Goal: Information Seeking & Learning: Learn about a topic

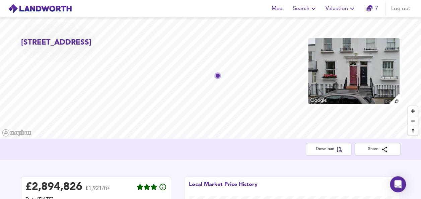
click at [351, 12] on icon "button" at bounding box center [352, 9] width 8 height 8
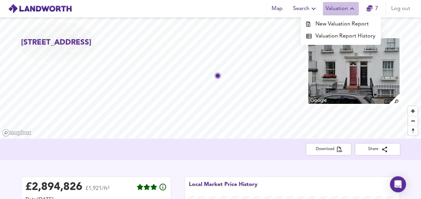
click at [351, 12] on icon "button" at bounding box center [352, 9] width 8 height 8
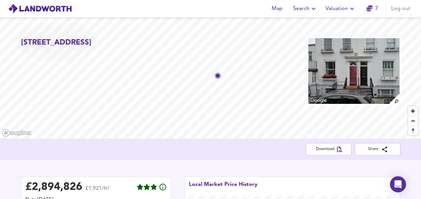
click at [351, 12] on icon "button" at bounding box center [352, 9] width 8 height 8
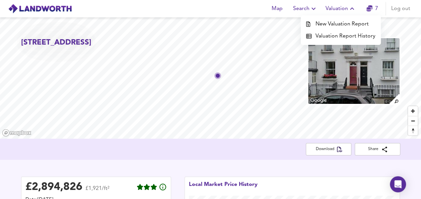
click at [342, 38] on li "Valuation Report History" at bounding box center [340, 36] width 80 height 12
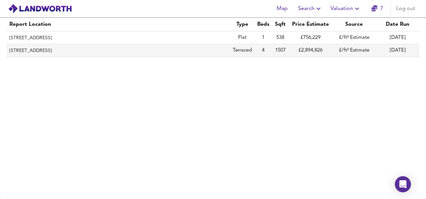
click at [51, 48] on th "[STREET_ADDRESS]" at bounding box center [118, 50] width 223 height 13
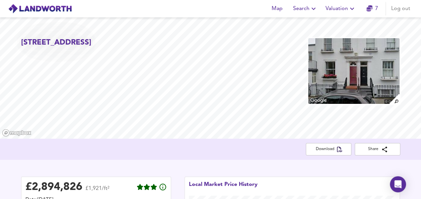
click at [51, 48] on h2 "[STREET_ADDRESS]" at bounding box center [56, 42] width 70 height 10
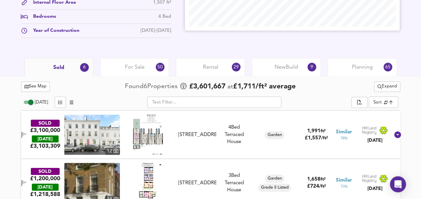
scroll to position [273, 0]
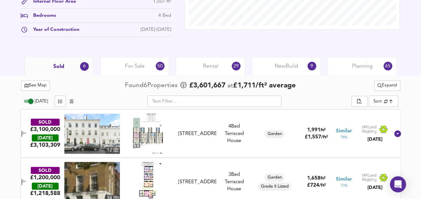
click at [70, 69] on div "Sold 6" at bounding box center [58, 66] width 69 height 19
click at [131, 64] on span "For Sale" at bounding box center [135, 66] width 20 height 7
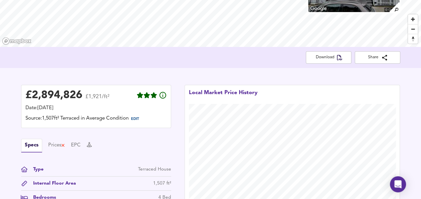
scroll to position [140, 0]
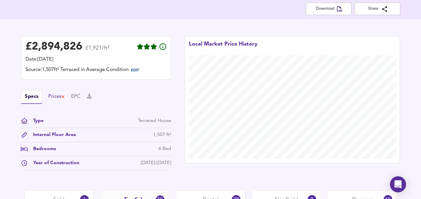
click at [57, 99] on div "Prices" at bounding box center [56, 96] width 17 height 7
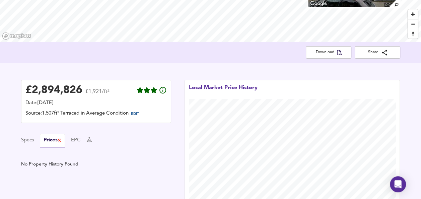
scroll to position [97, 0]
click at [136, 113] on span "EDIT" at bounding box center [135, 114] width 8 height 4
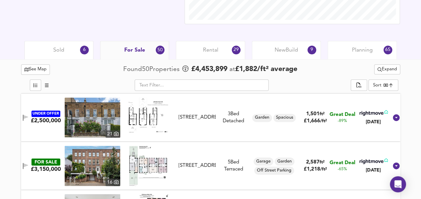
scroll to position [307, 0]
click at [125, 53] on span "For Sale" at bounding box center [134, 50] width 21 height 7
click at [60, 51] on span "Sold" at bounding box center [58, 50] width 11 height 7
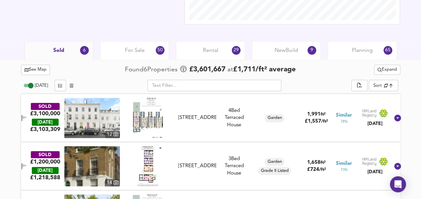
click at [140, 47] on span "For Sale" at bounding box center [135, 50] width 20 height 7
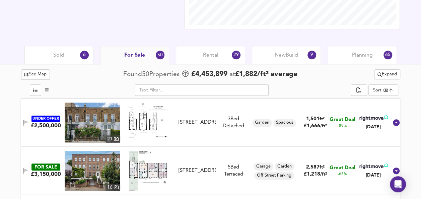
scroll to position [303, 0]
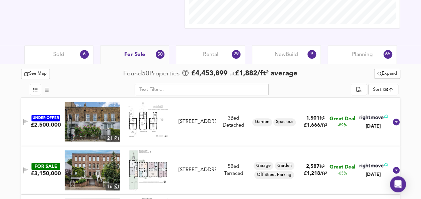
click at [212, 58] on div "Rental 29" at bounding box center [210, 54] width 69 height 18
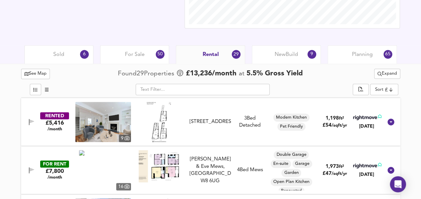
click at [289, 52] on span "New Build" at bounding box center [285, 54] width 23 height 7
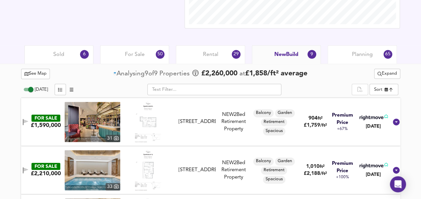
click at [345, 58] on div "Planning 65" at bounding box center [361, 54] width 69 height 18
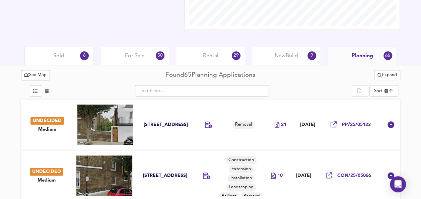
scroll to position [297, 0]
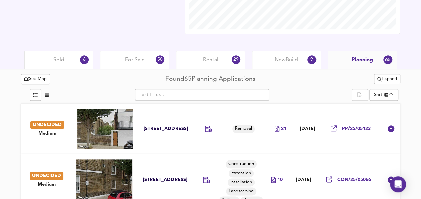
click at [141, 55] on div "For Sale 50" at bounding box center [134, 60] width 69 height 18
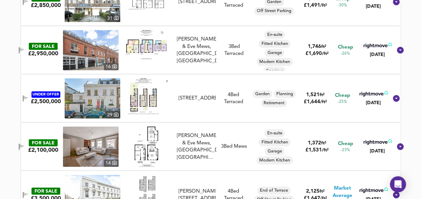
scroll to position [952, 0]
click at [236, 99] on div "4 Bed Terraced" at bounding box center [233, 99] width 30 height 14
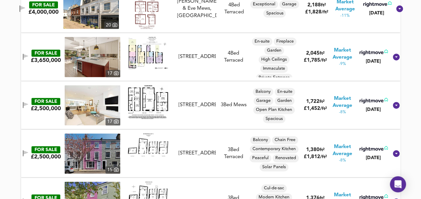
scroll to position [1676, 0]
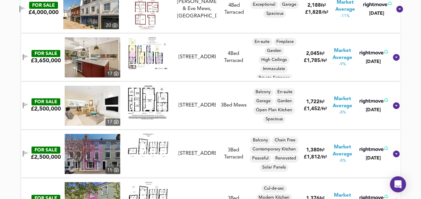
click at [231, 63] on div "4 Bed Terraced" at bounding box center [233, 57] width 30 height 14
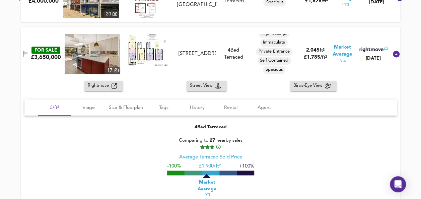
scroll to position [1687, 0]
click at [145, 58] on img at bounding box center [148, 50] width 40 height 32
click at [105, 54] on img at bounding box center [93, 54] width 56 height 40
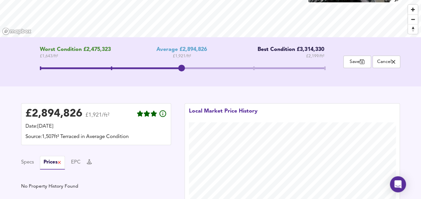
scroll to position [101, 0]
